Goal: Check status

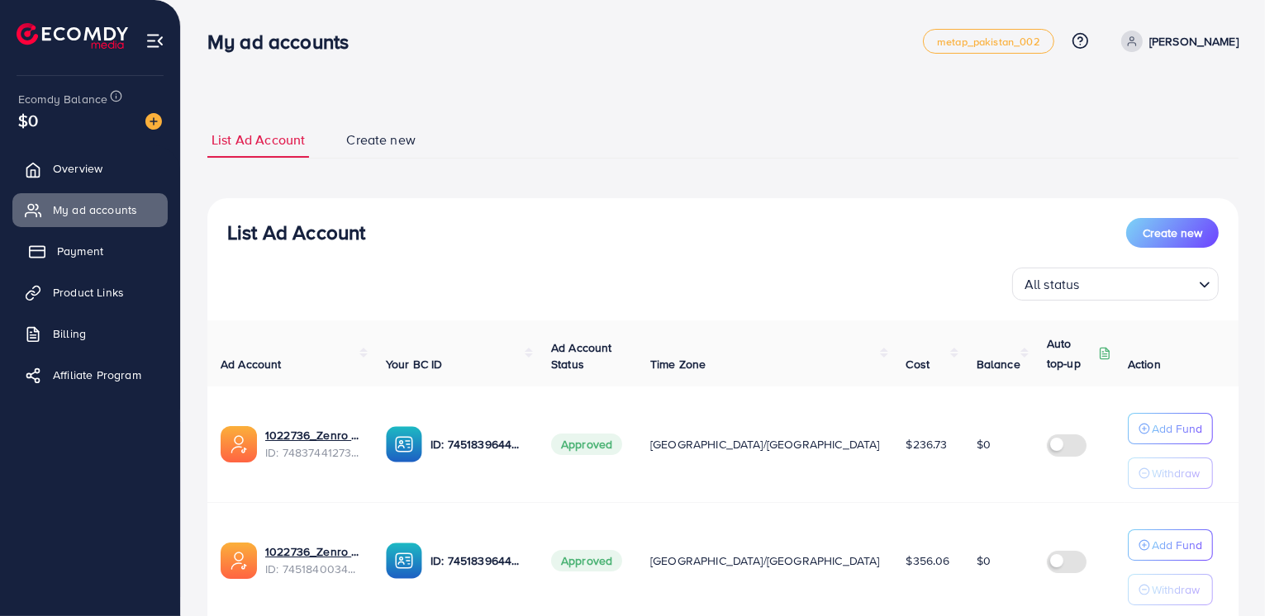
click at [127, 258] on link "Payment" at bounding box center [89, 251] width 155 height 33
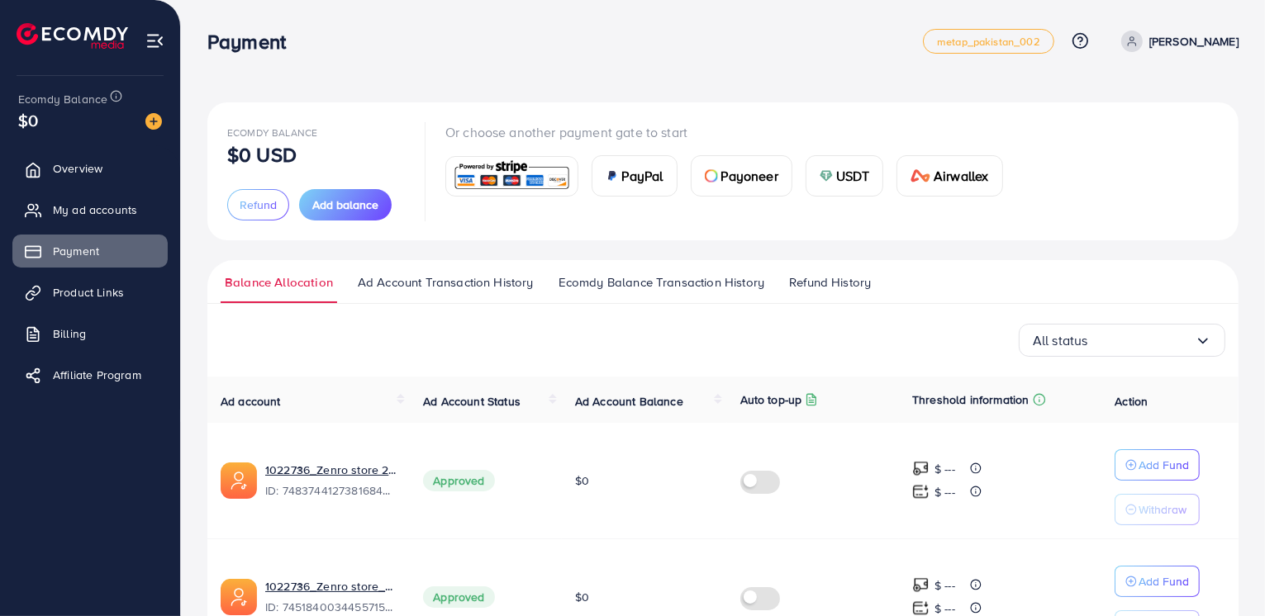
click at [837, 280] on span "Refund History" at bounding box center [830, 282] width 82 height 18
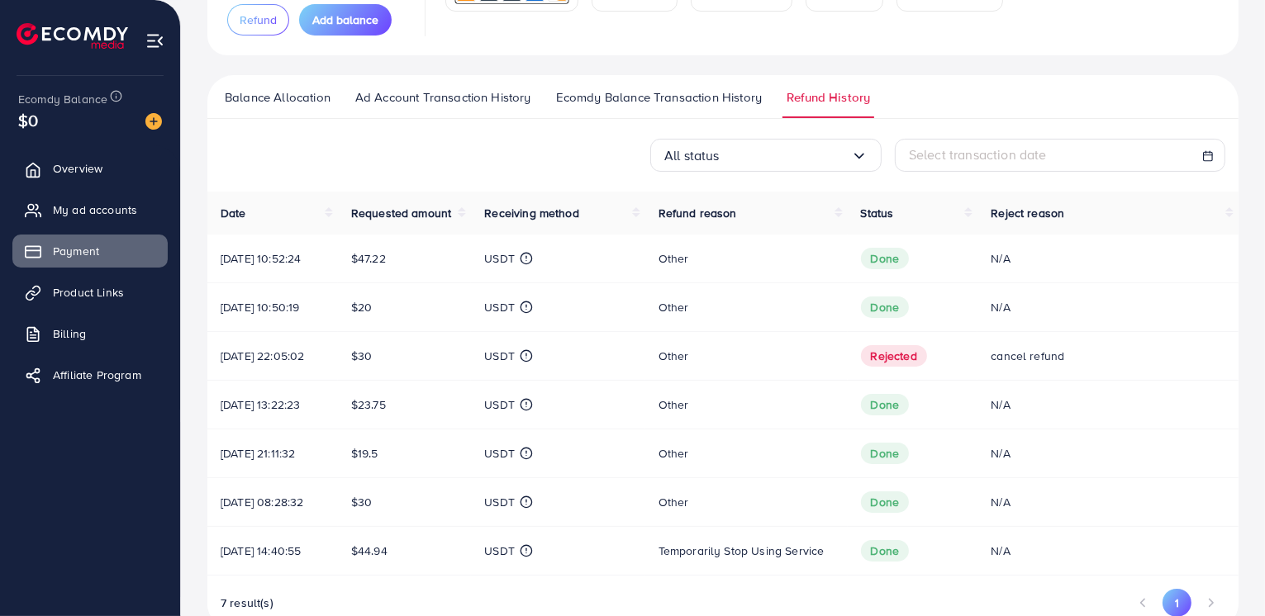
scroll to position [188, 0]
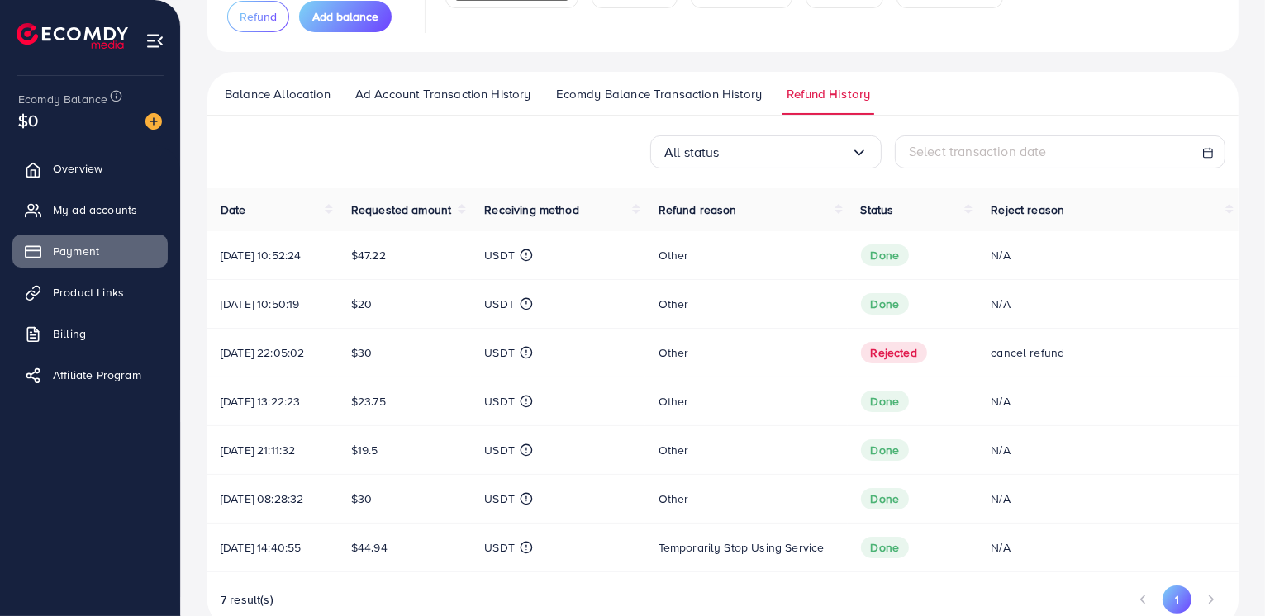
click at [681, 258] on span "Other" at bounding box center [673, 255] width 31 height 17
click at [1006, 243] on td "N/A" at bounding box center [1107, 255] width 261 height 49
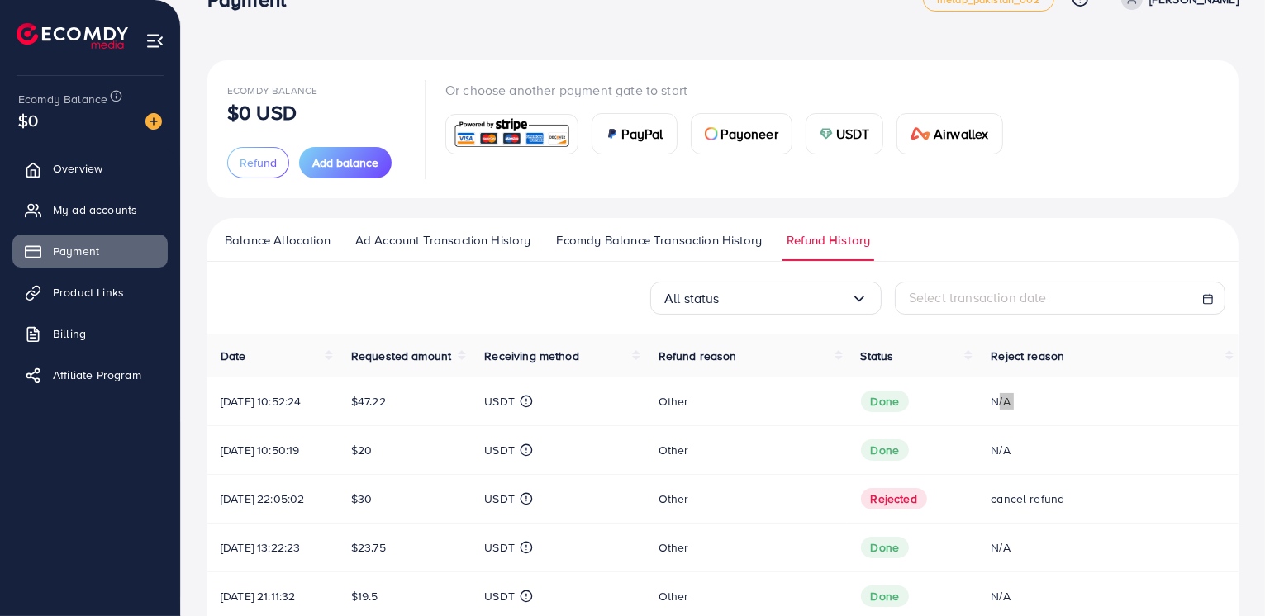
scroll to position [0, 0]
